Goal: Information Seeking & Learning: Find specific fact

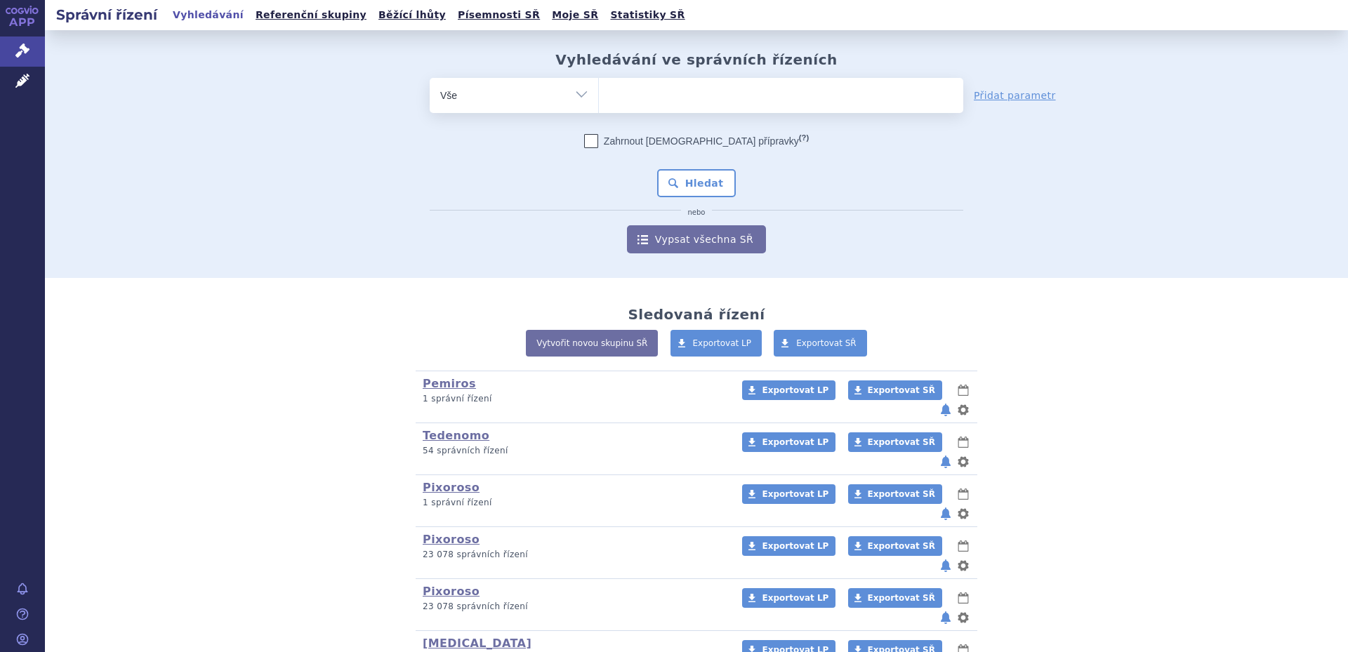
click at [411, 159] on div "odstranit Vše Spisová značka Typ SŘ" at bounding box center [696, 166] width 828 height 176
click at [701, 95] on ul at bounding box center [781, 92] width 364 height 29
click at [599, 95] on select at bounding box center [598, 94] width 1 height 35
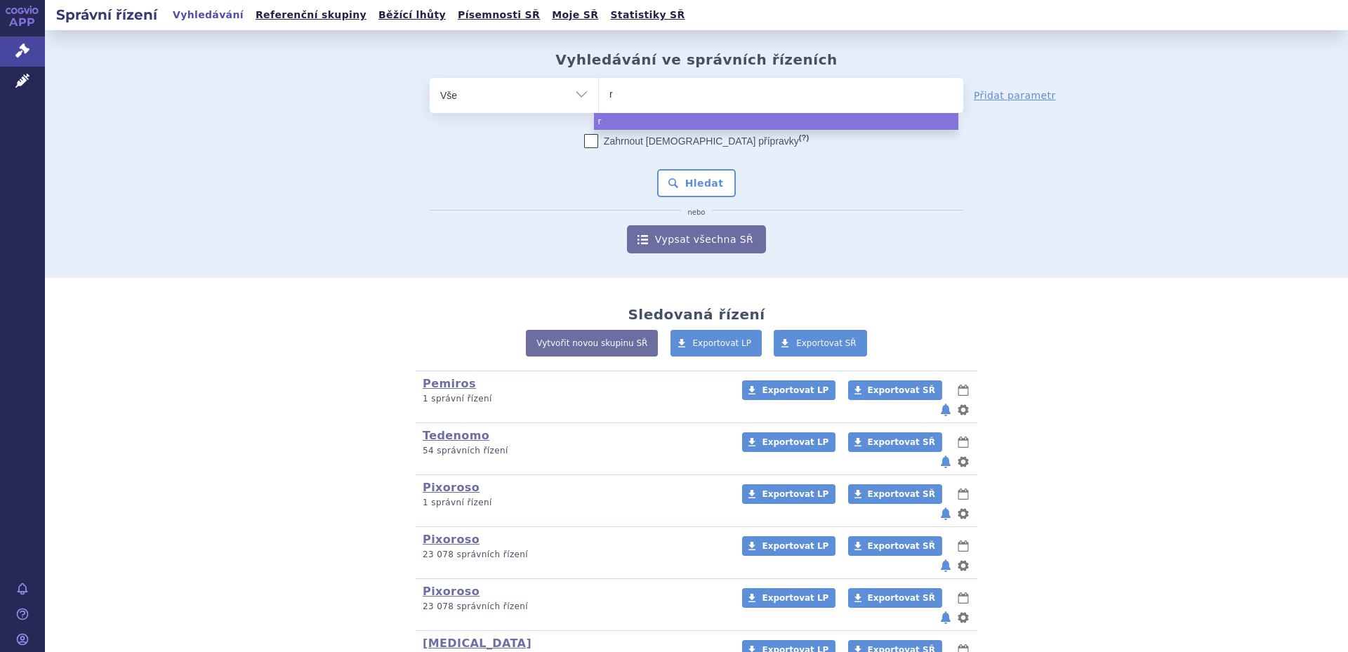
type input "ri"
type input "riav"
type input "riavr"
type input "ria"
select select "ria"
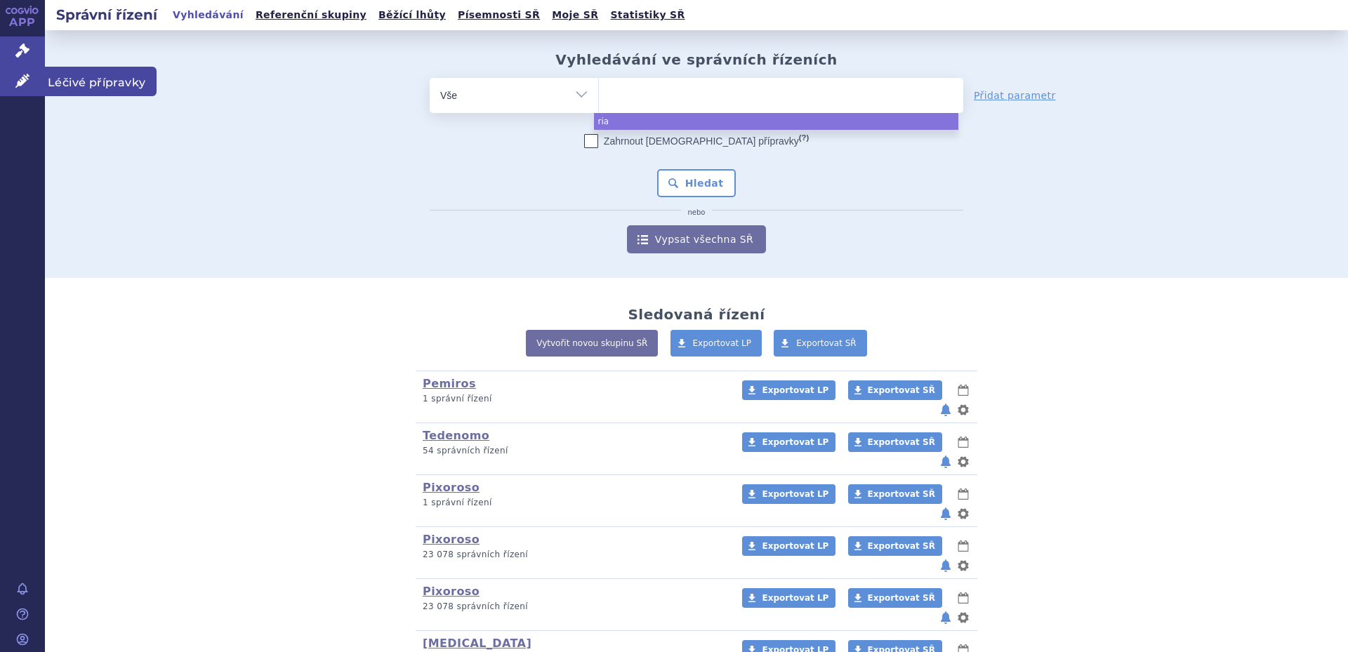
click at [72, 82] on span "Léčivé přípravky" at bounding box center [101, 81] width 112 height 29
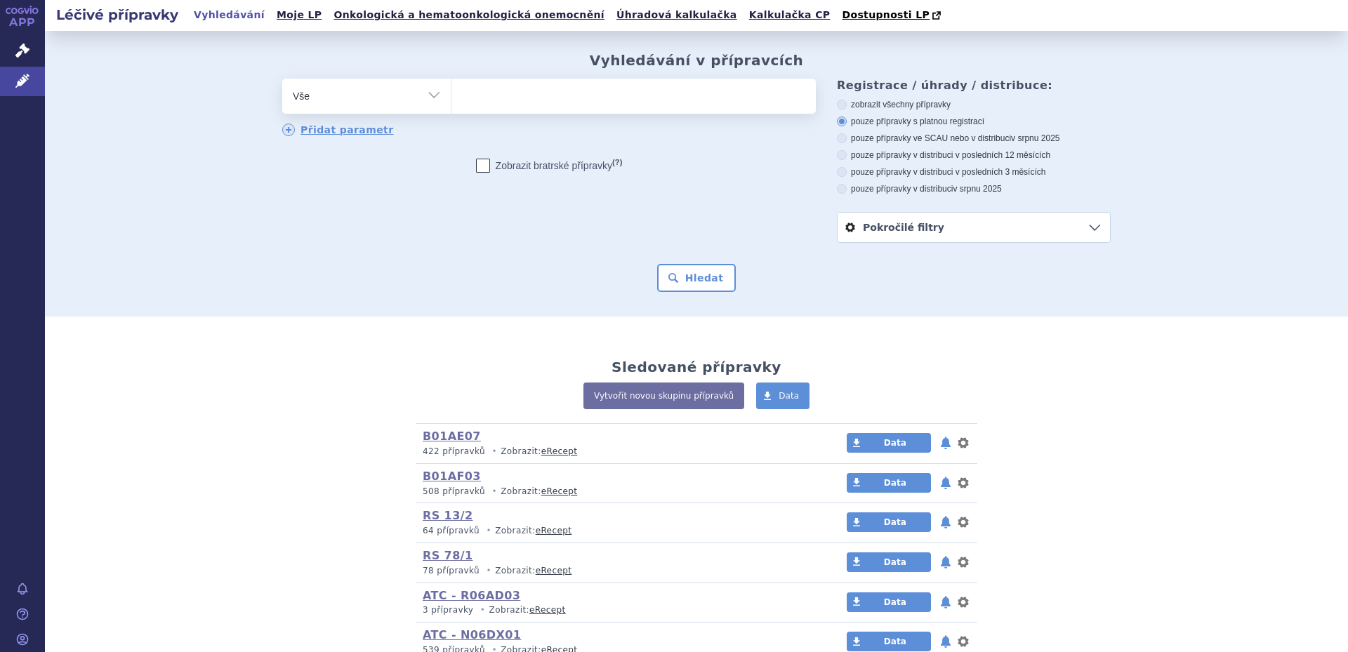
click at [437, 105] on select "Vše Přípravek/SUKL kód MAH VPOIS ATC/Aktivní látka Léková forma Síla" at bounding box center [366, 95] width 168 height 32
select select "filter-atc-group"
click at [282, 79] on select "Vše Přípravek/SUKL kód MAH VPOIS ATC/Aktivní látka Léková forma Síla" at bounding box center [366, 95] width 168 height 32
click at [518, 107] on ul at bounding box center [633, 93] width 364 height 29
click at [451, 107] on select at bounding box center [451, 95] width 1 height 35
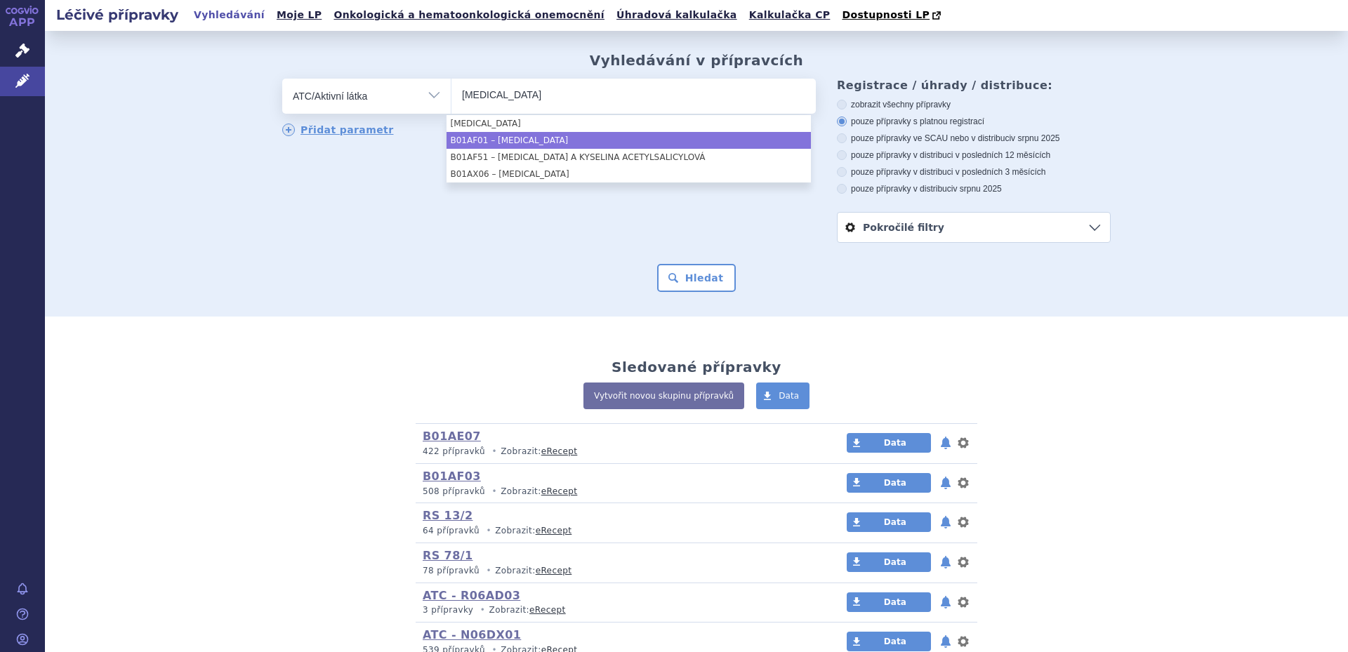
type input "rivaroxaban"
select select "B01AF01"
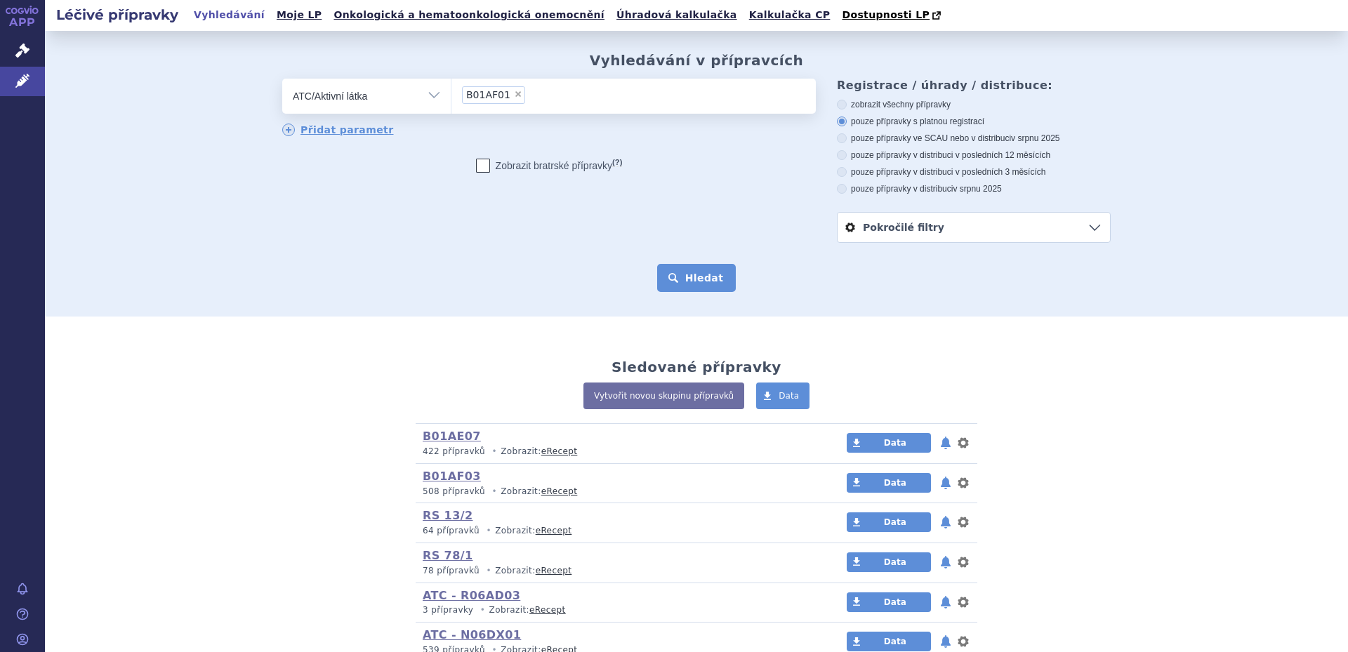
click at [684, 281] on button "Hledat" at bounding box center [696, 278] width 79 height 28
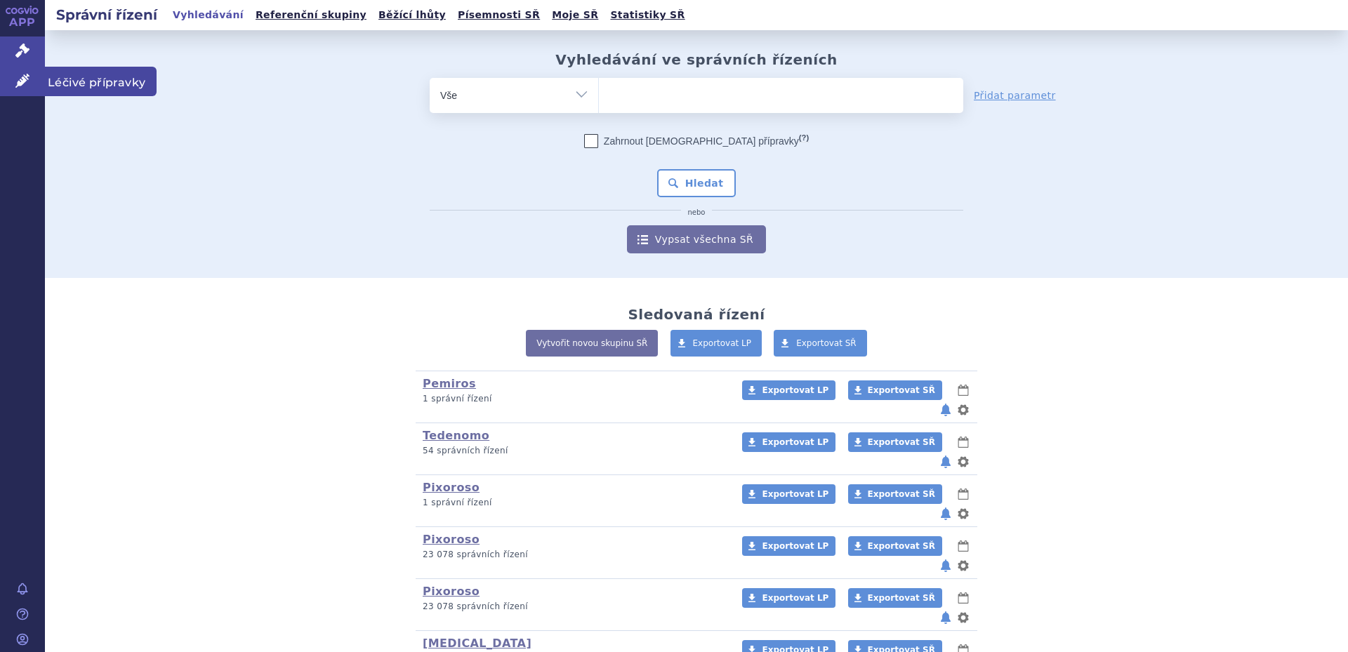
click at [107, 77] on span "Léčivé přípravky" at bounding box center [101, 81] width 112 height 29
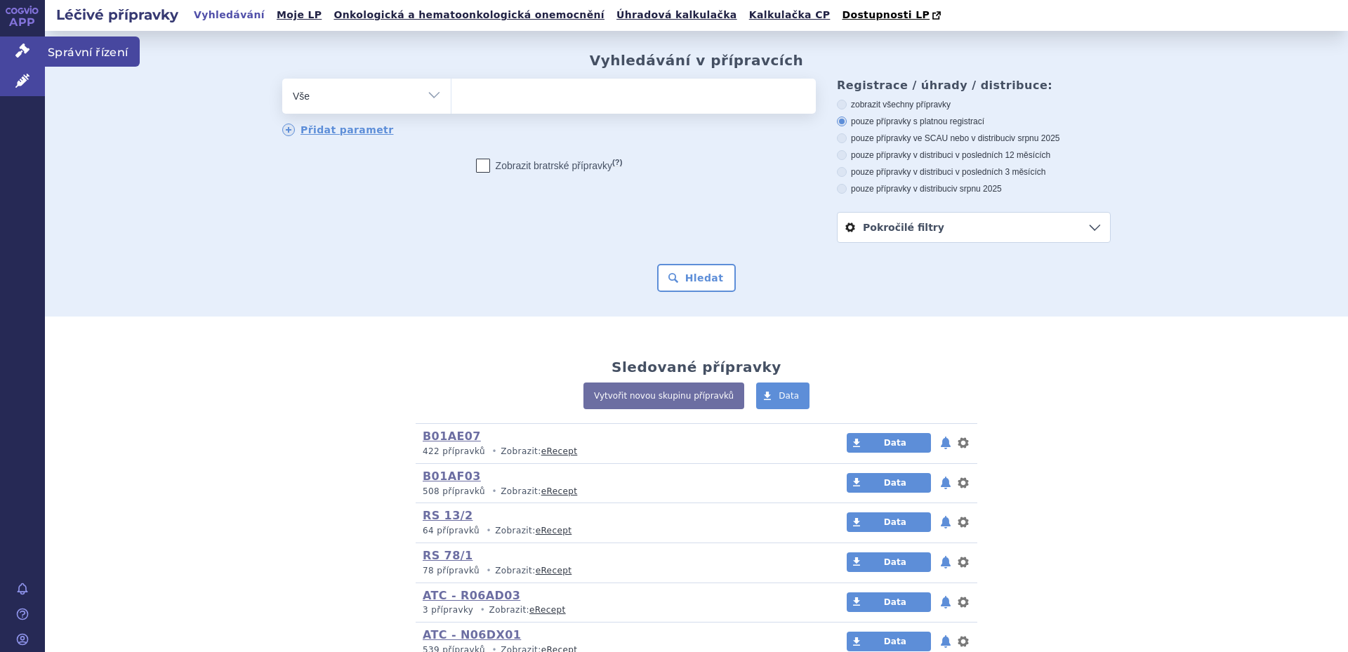
click at [99, 52] on span "Správní řízení" at bounding box center [92, 51] width 95 height 29
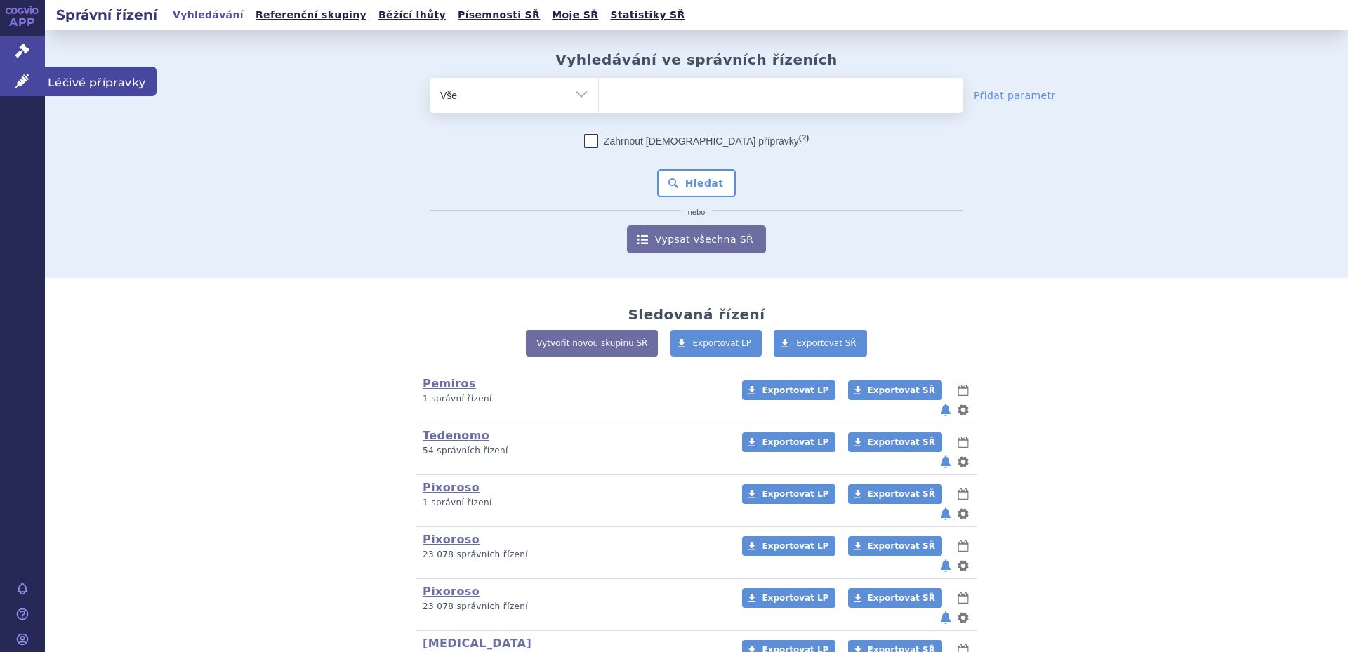
click at [105, 79] on span "Léčivé přípravky" at bounding box center [101, 81] width 112 height 29
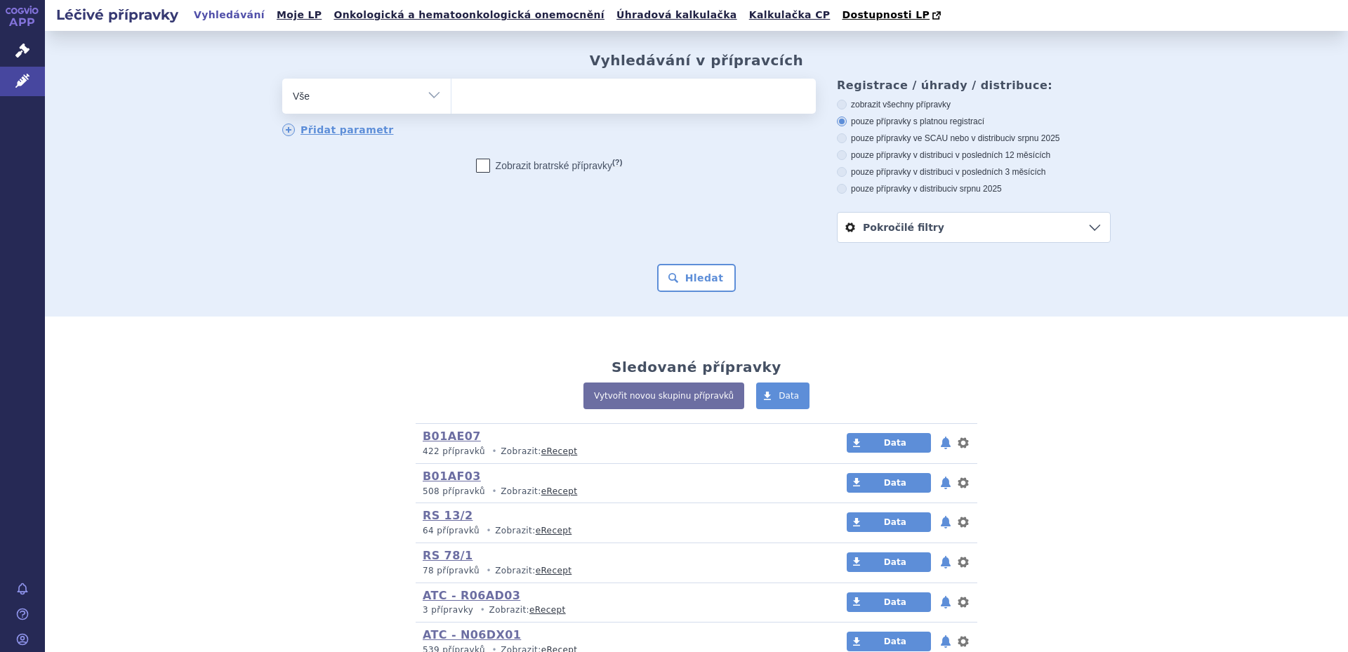
click at [650, 104] on ul at bounding box center [633, 93] width 364 height 29
click at [451, 104] on select at bounding box center [451, 95] width 1 height 35
type input "li"
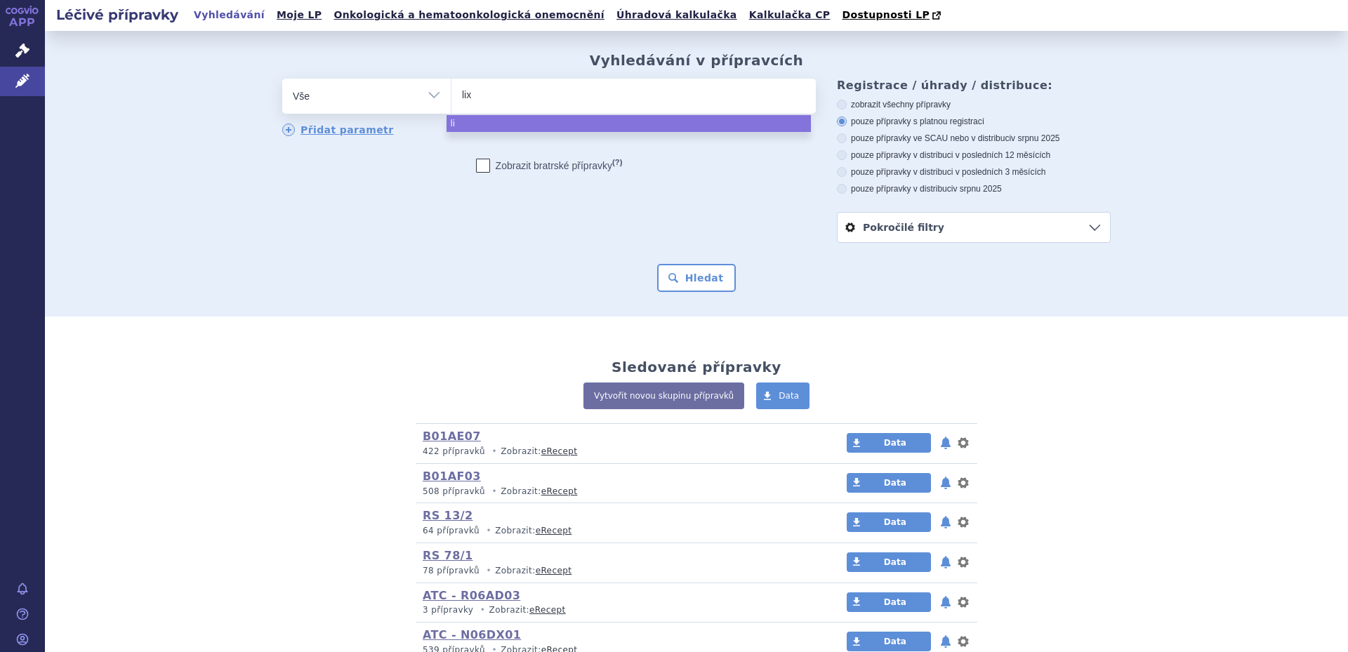
type input "lixi"
type input "lixian"
type input "lixiana"
select select "lixiana"
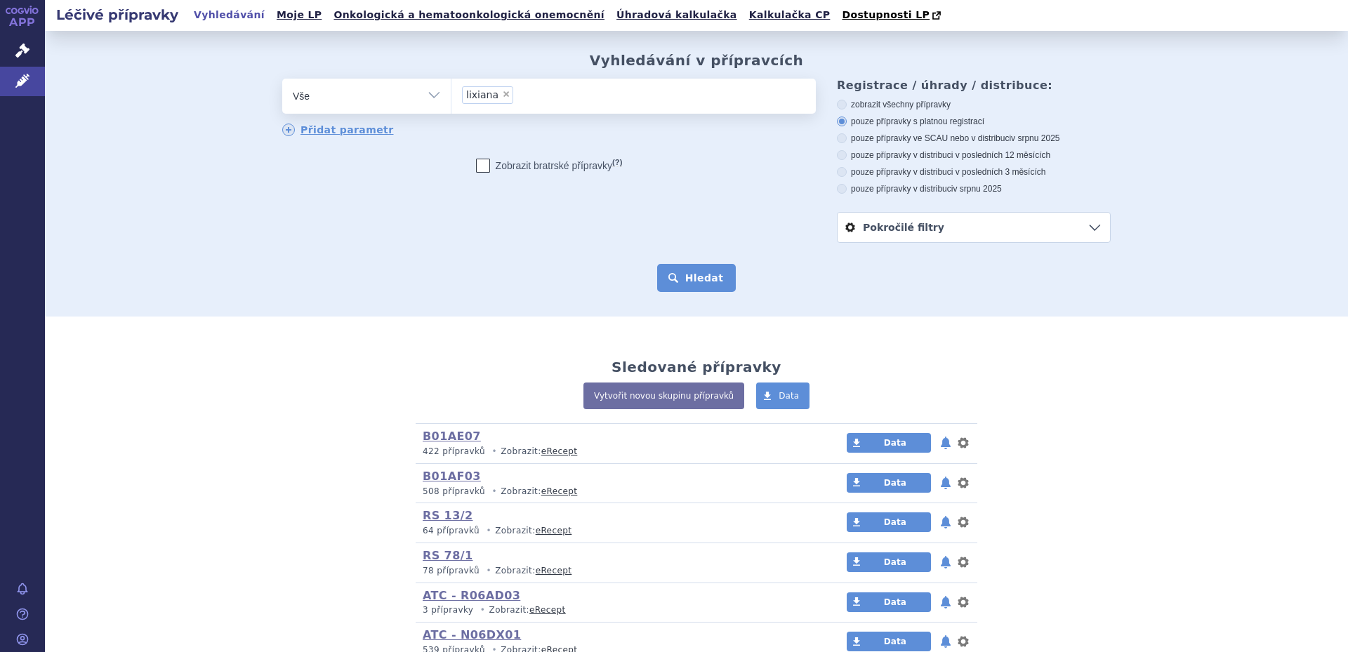
click at [689, 271] on button "Hledat" at bounding box center [696, 278] width 79 height 28
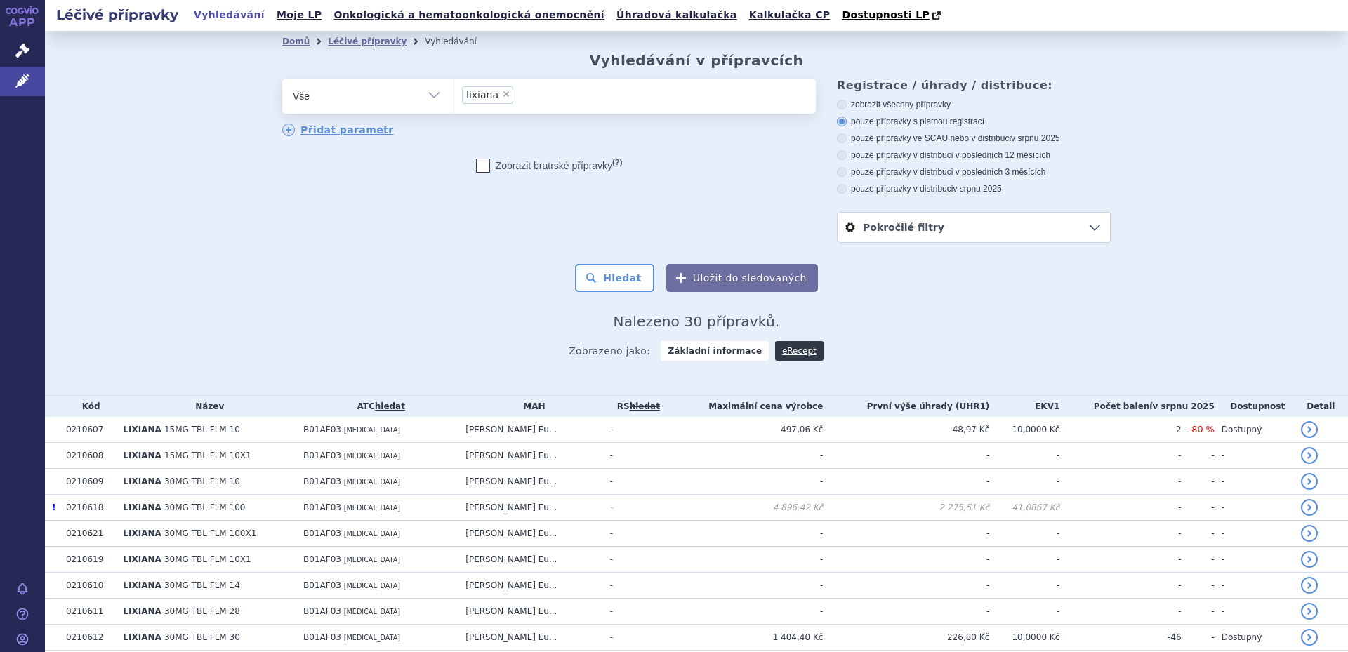
scroll to position [70, 0]
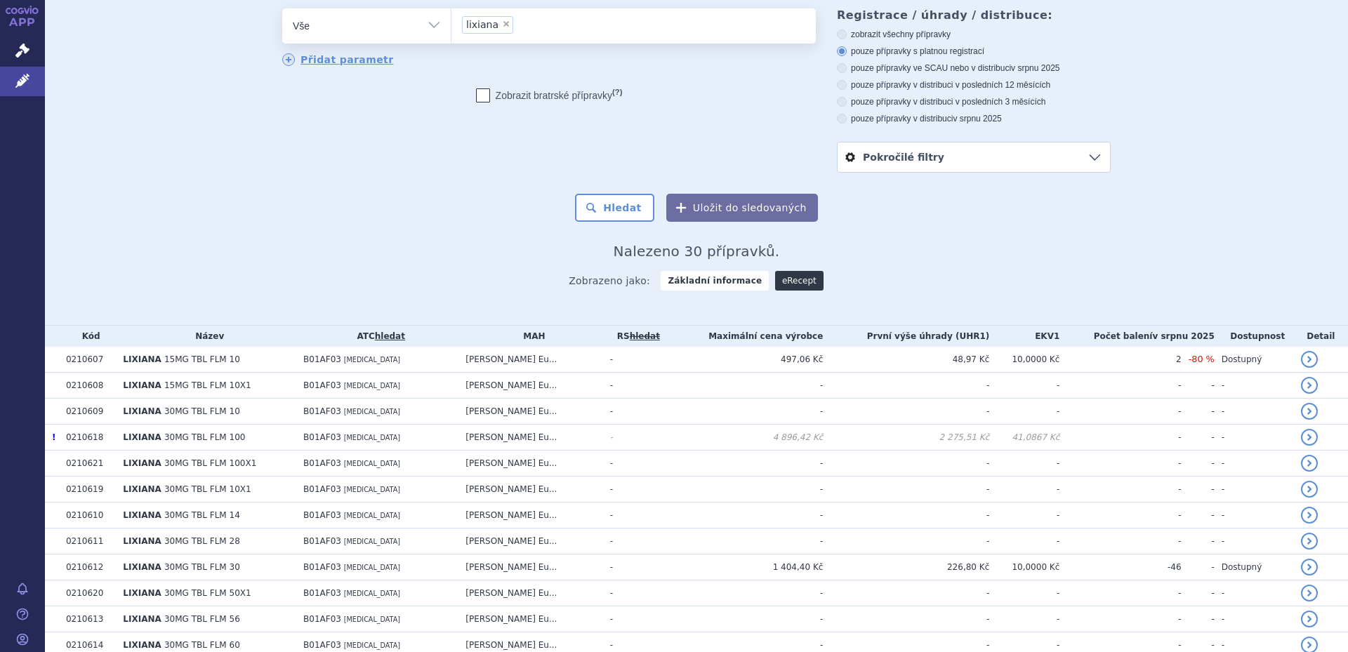
click at [781, 282] on link "eRecept" at bounding box center [799, 281] width 48 height 20
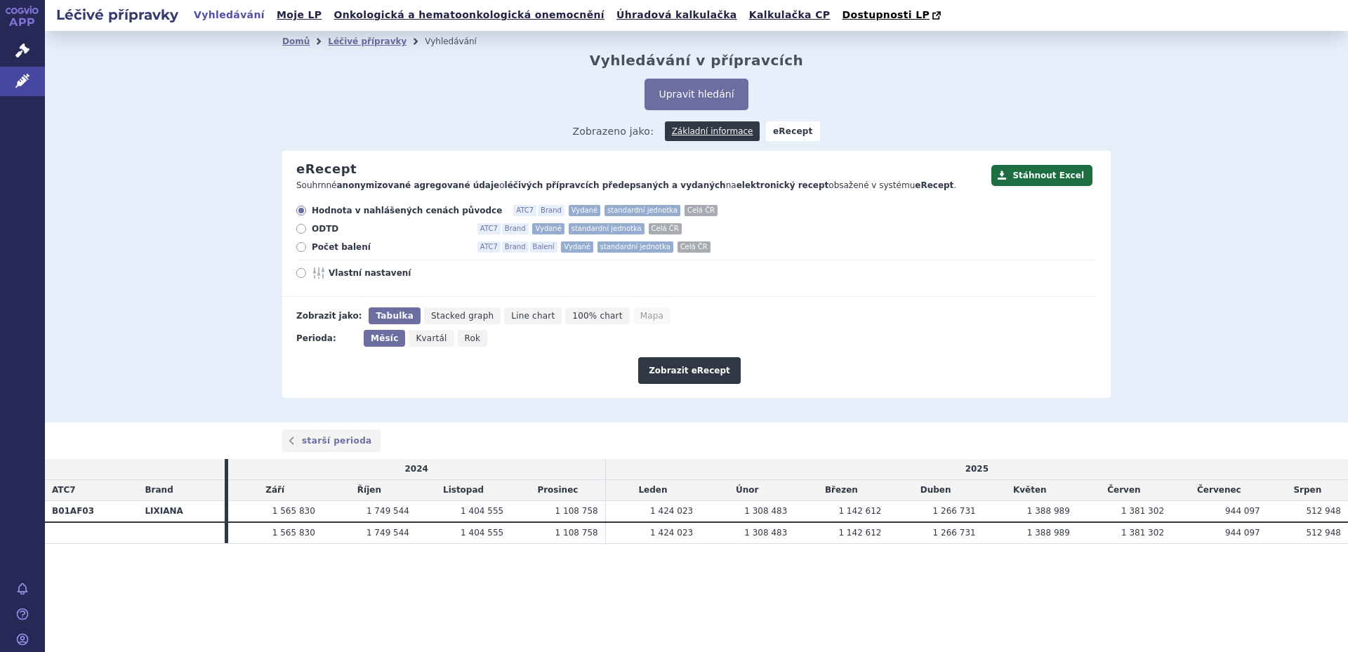
click at [357, 276] on span "Vlastní nastavení" at bounding box center [406, 272] width 154 height 11
click at [307, 276] on input "Vlastní nastavení" at bounding box center [302, 274] width 9 height 9
radio input "true"
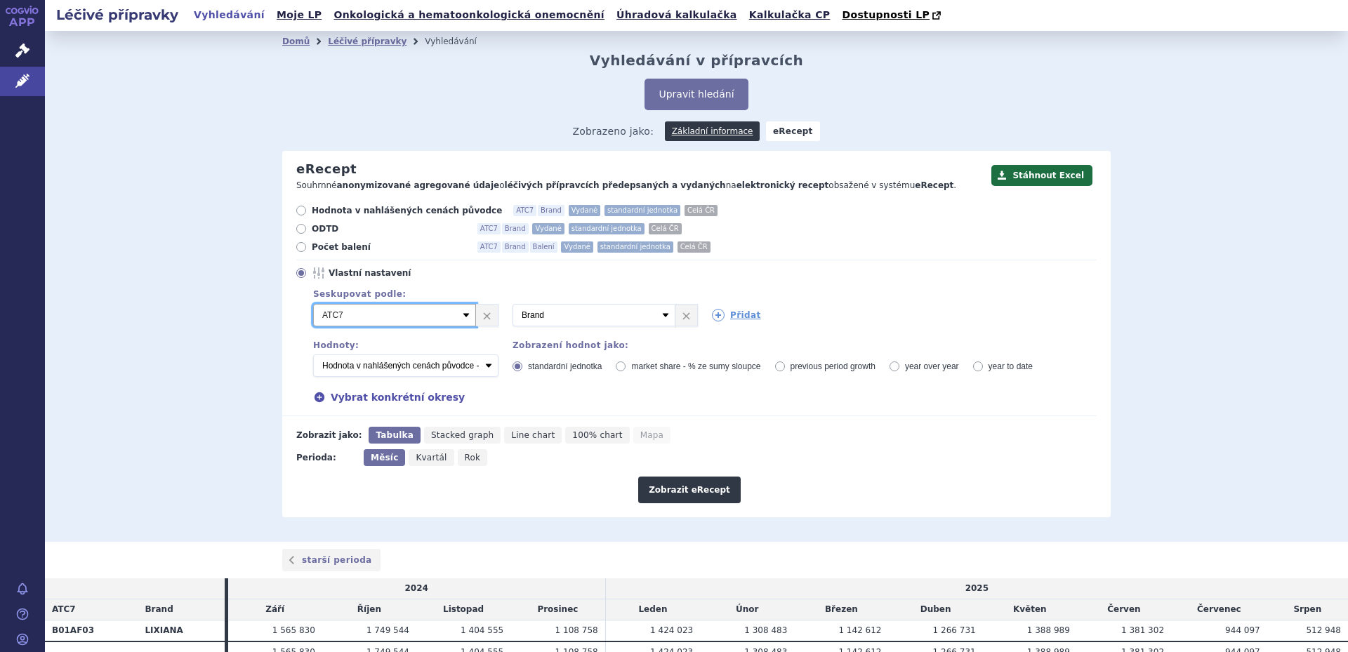
click at [358, 318] on select "Vyberte groupování ATC3 ATC5 ATC7 Brand Balení Síla Forma SÚKL kód MAH VPOIS Re…" at bounding box center [394, 315] width 163 height 22
click at [254, 406] on div "Domů Léčivé přípravky Vyhledávání Vyhledávání v přípravcích Upravit hledání ods…" at bounding box center [696, 284] width 885 height 465
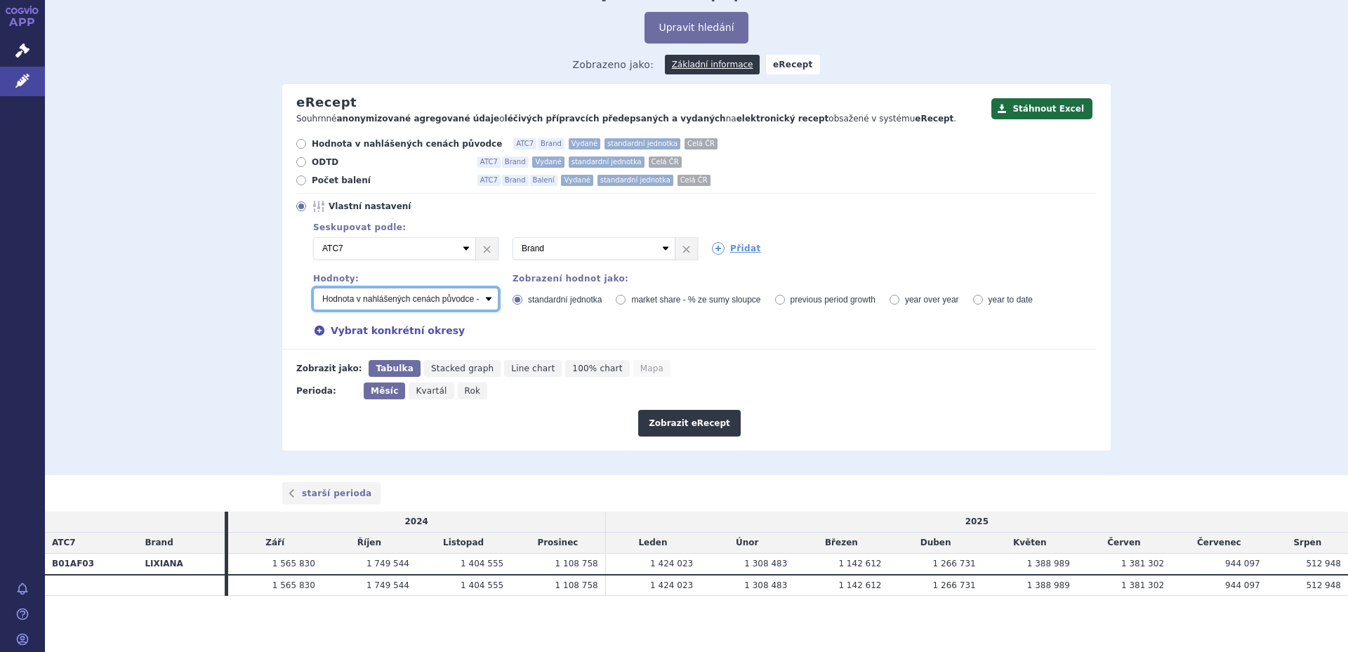
click at [424, 295] on select "Počet balení - vydané Hodnota v nahlášených cenách původce - vydané [DIS-13] Ho…" at bounding box center [405, 299] width 185 height 22
select select "predepsanePackages"
click at [313, 288] on select "Počet balení - vydané Hodnota v nahlášených cenách původce - vydané [DIS-13] Ho…" at bounding box center [405, 299] width 185 height 22
click at [713, 246] on icon at bounding box center [718, 248] width 13 height 13
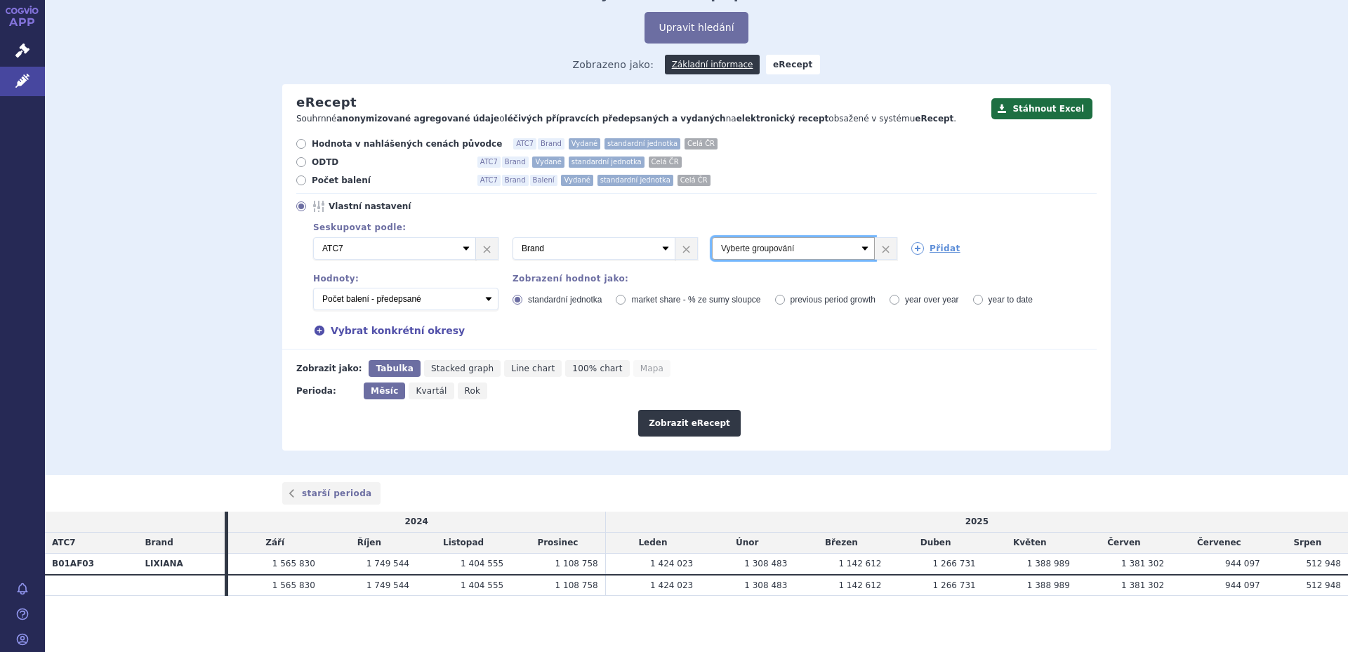
click at [743, 246] on select "Vyberte groupování ATC3 ATC5 ATC7 Brand Balení Síla Forma SÚKL kód MAH VPOIS Re…" at bounding box center [793, 248] width 163 height 22
select select "dosageStrength"
click at [712, 237] on select "Vyberte groupování ATC3 ATC5 ATC7 Brand Balení Síla Forma SÚKL kód MAH VPOIS Re…" at bounding box center [793, 248] width 163 height 22
click at [913, 242] on icon at bounding box center [917, 248] width 13 height 13
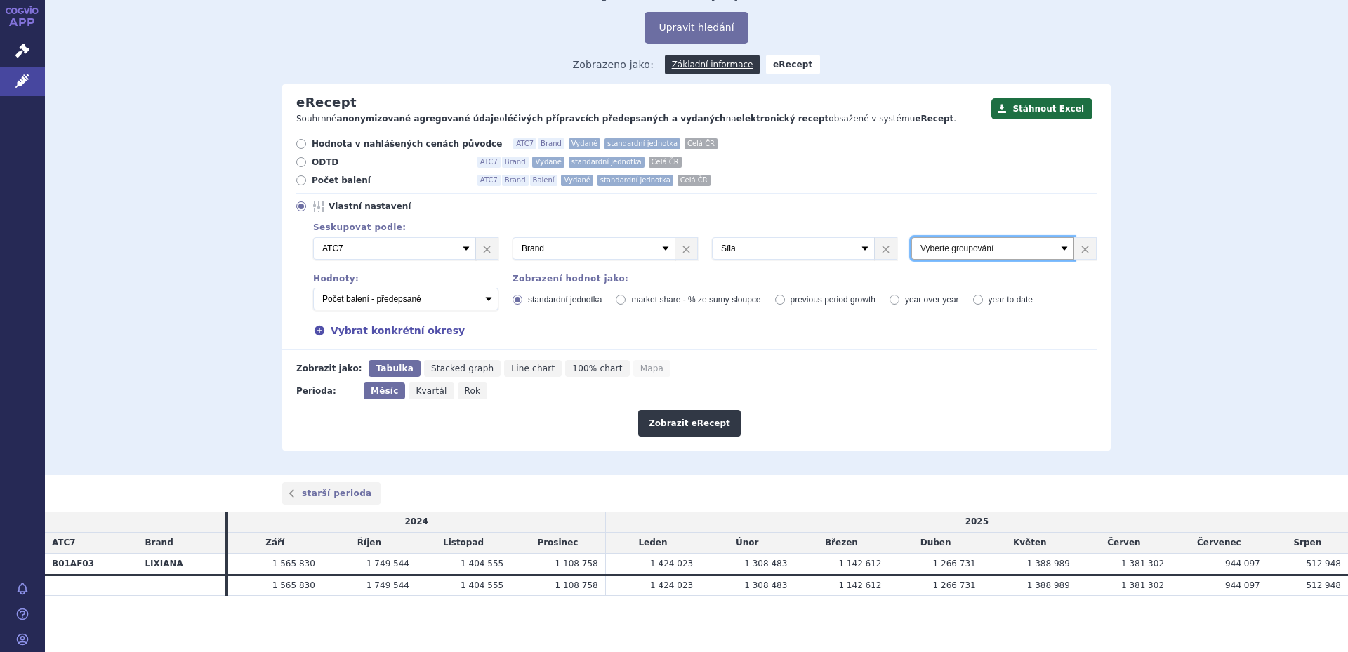
click at [925, 252] on select "Vyberte groupování ATC3 ATC5 ATC7 Brand Balení Síla Forma SÚKL kód MAH VPOIS Re…" at bounding box center [992, 248] width 163 height 22
select select "package"
click at [911, 237] on select "Vyberte groupování ATC3 ATC5 ATC7 Brand Balení Síla Forma SÚKL kód MAH VPOIS Re…" at bounding box center [992, 248] width 163 height 22
click at [712, 424] on button "Zobrazit eRecept" at bounding box center [689, 423] width 102 height 27
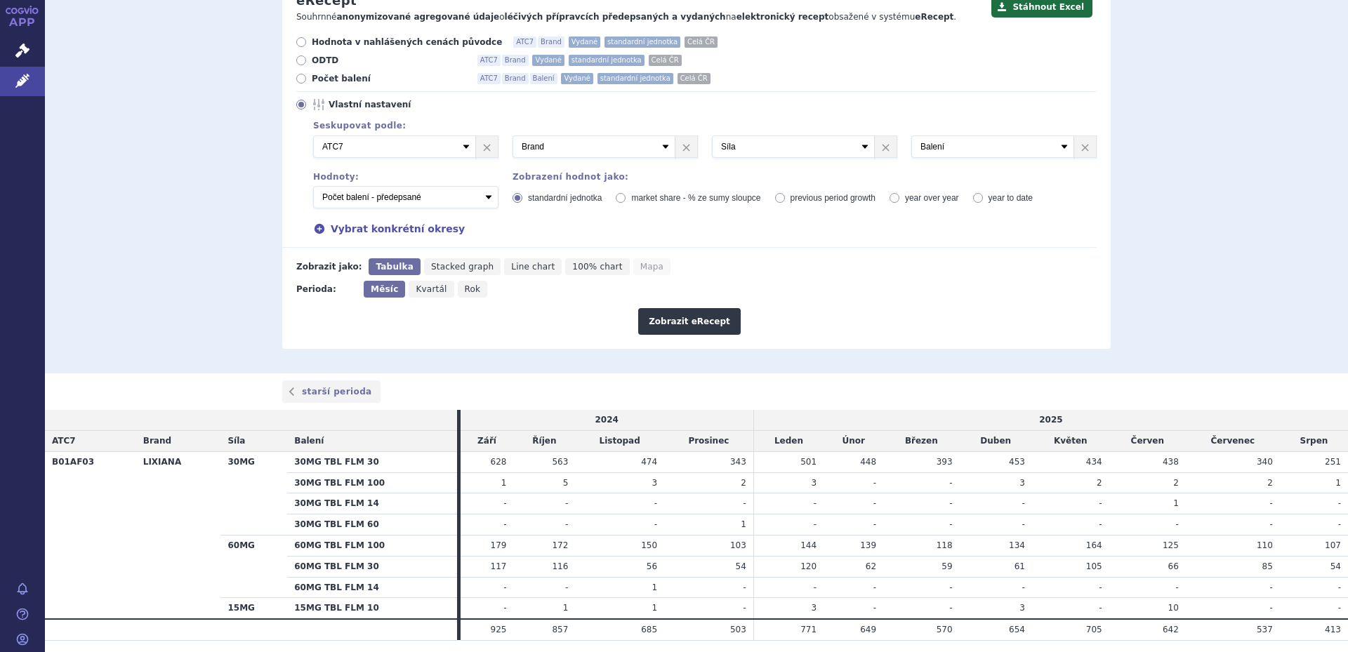
scroll to position [144, 0]
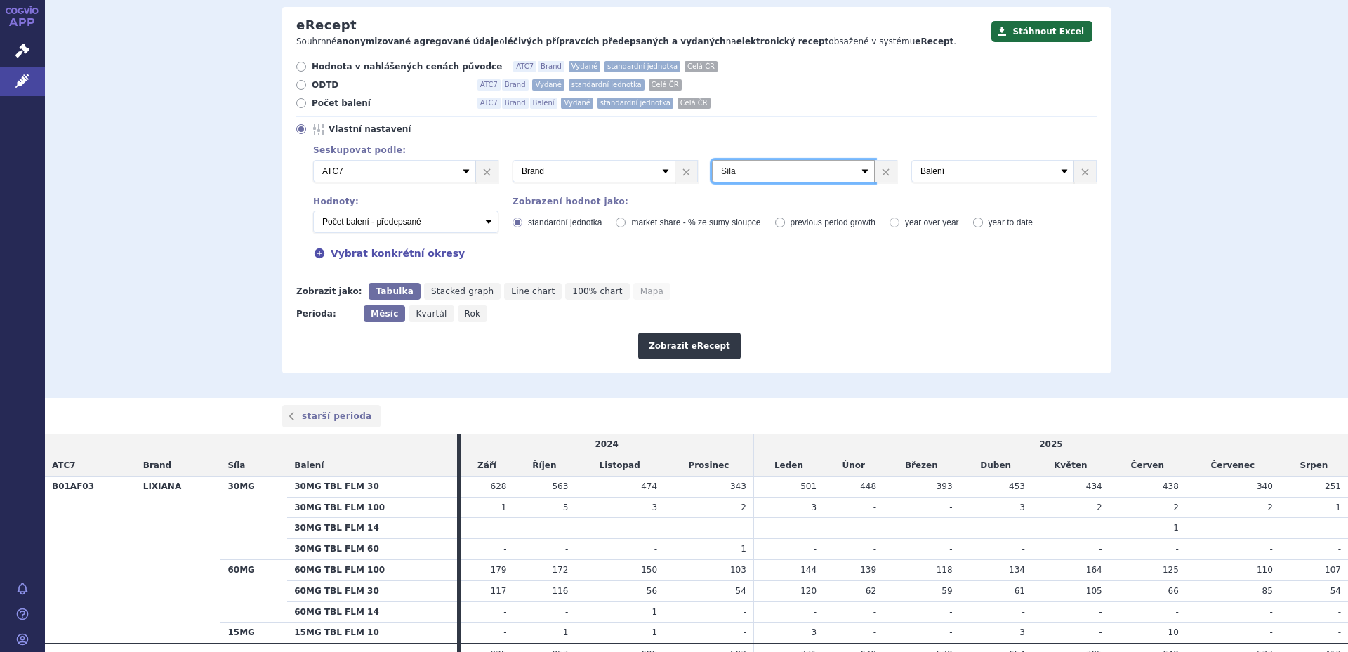
click at [800, 178] on select "Vyberte groupování ATC3 ATC5 ATC7 Brand Balení Síla Forma SÚKL kód MAH VPOIS Re…" at bounding box center [793, 171] width 163 height 22
click at [877, 174] on link "×" at bounding box center [886, 171] width 22 height 21
click at [666, 353] on button "Zobrazit eRecept" at bounding box center [689, 346] width 102 height 27
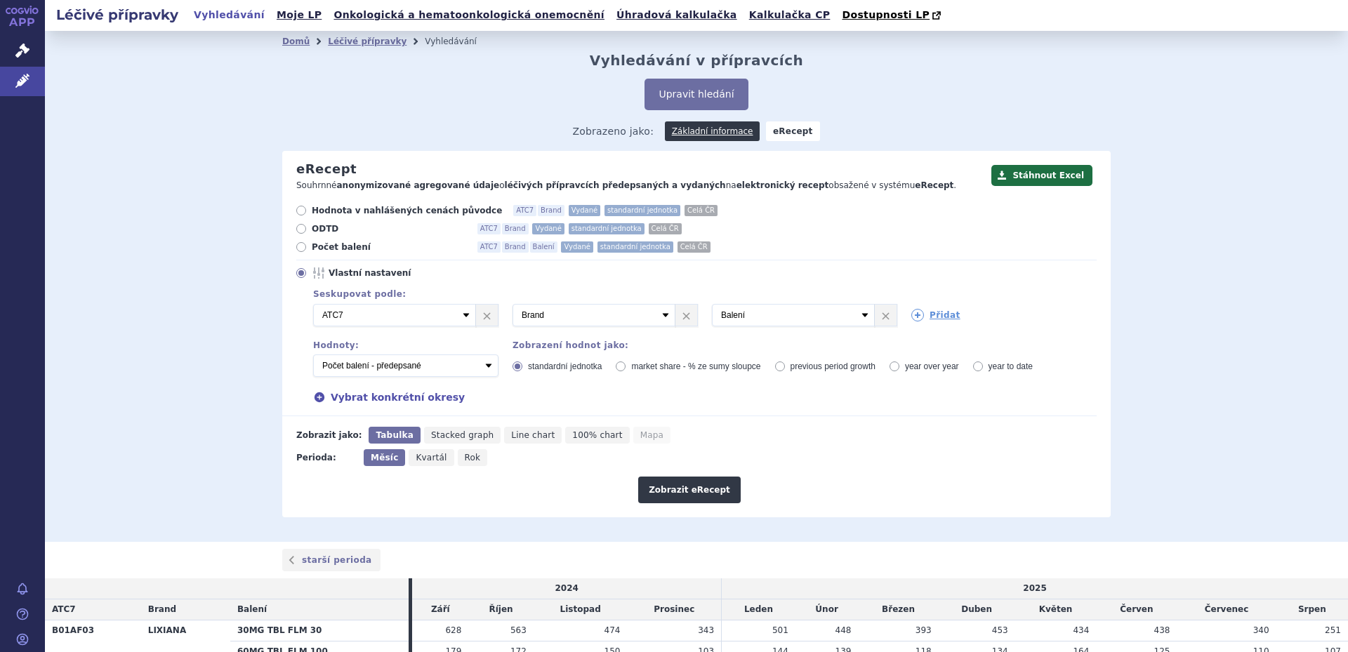
scroll to position [214, 0]
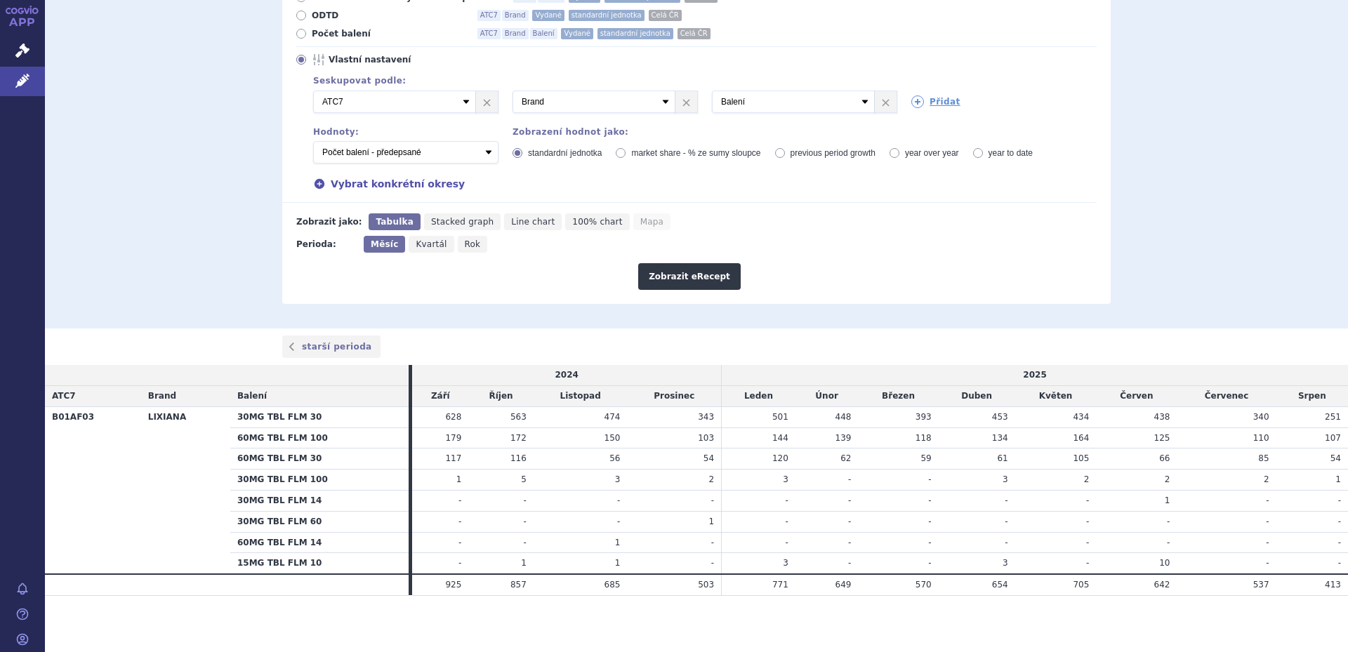
click at [465, 249] on span "Rok" at bounding box center [473, 244] width 16 height 10
click at [460, 245] on input "Rok" at bounding box center [462, 240] width 9 height 9
radio input "true"
click at [685, 267] on button "Zobrazit eRecept" at bounding box center [689, 276] width 102 height 27
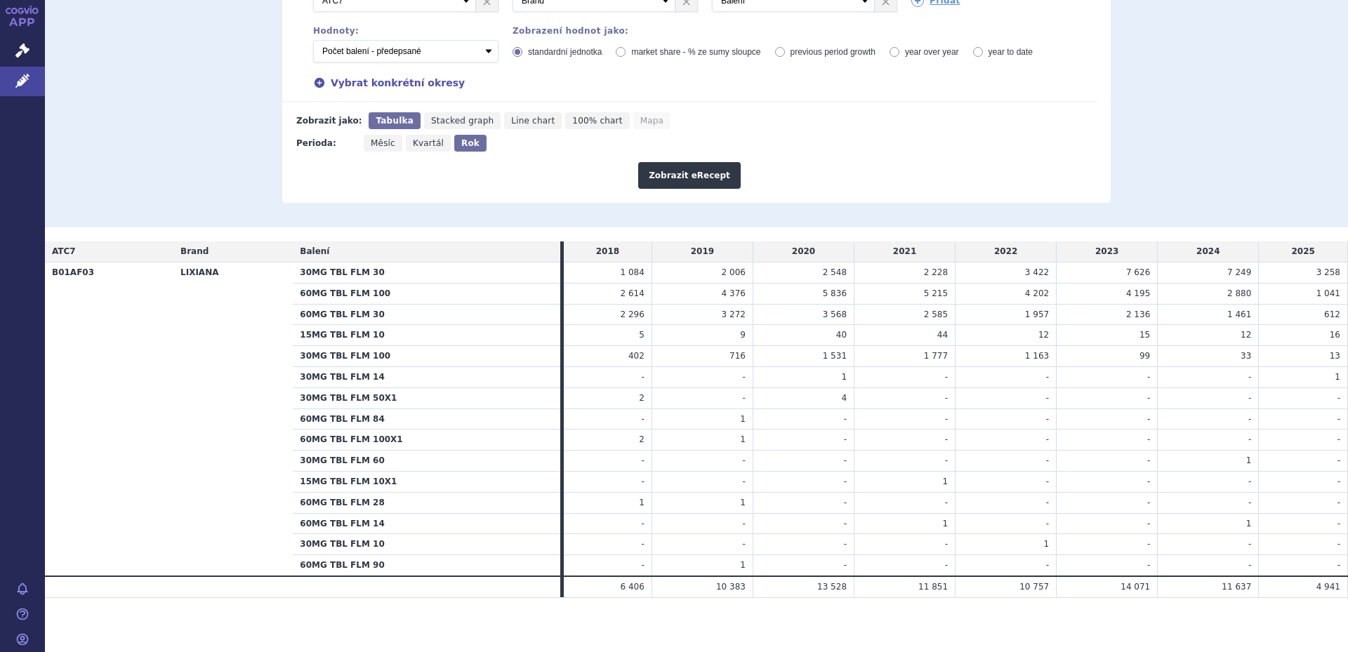
scroll to position [317, 0]
drag, startPoint x: 1198, startPoint y: 275, endPoint x: 1221, endPoint y: 309, distance: 40.5
click at [1221, 309] on tbody "B01AF03 LIXIANA 30MG TBL FLM 30 1 084 2 006 2 548 2 228 3 422 -" at bounding box center [696, 417] width 1303 height 314
click at [1227, 312] on span "1 461" at bounding box center [1239, 312] width 24 height 10
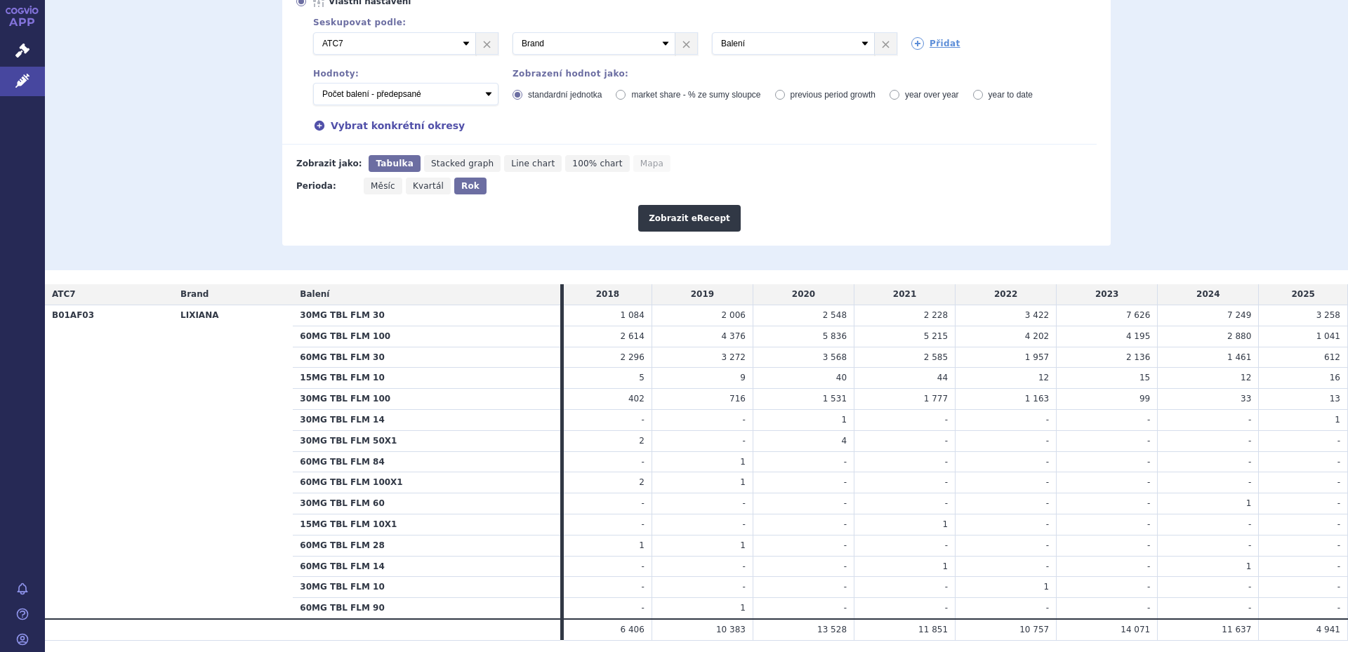
scroll to position [247, 0]
